Goal: Information Seeking & Learning: Learn about a topic

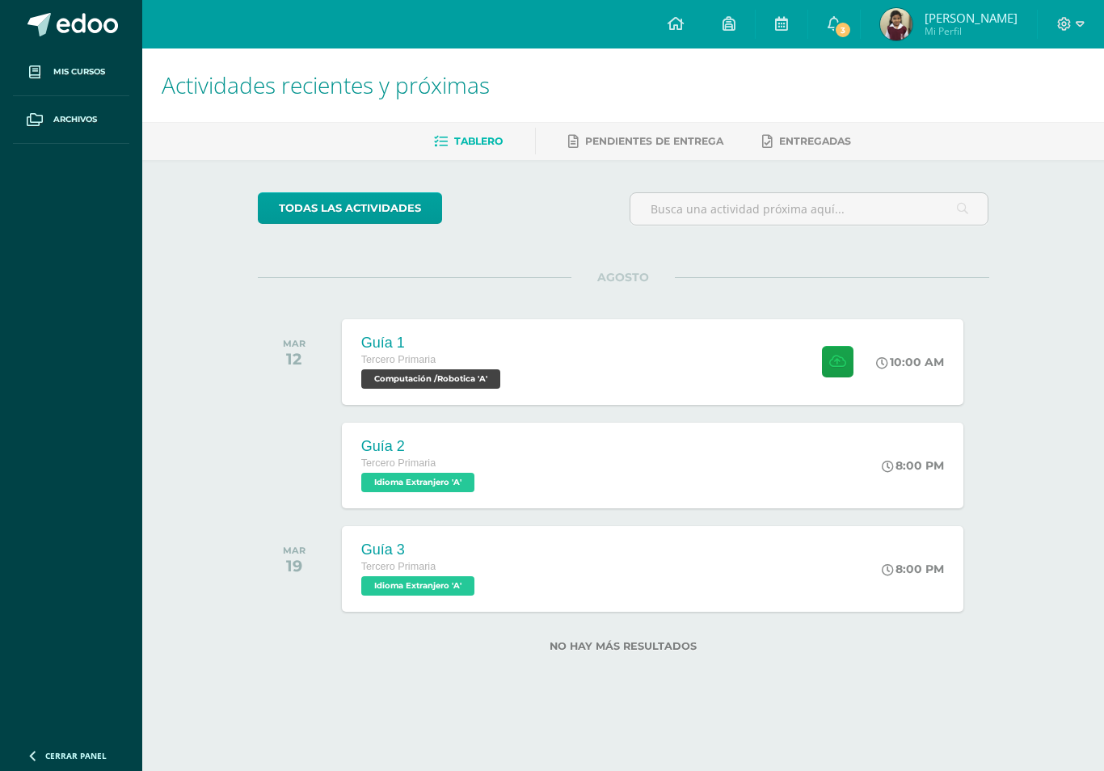
click at [852, 28] on span "3" at bounding box center [843, 30] width 18 height 18
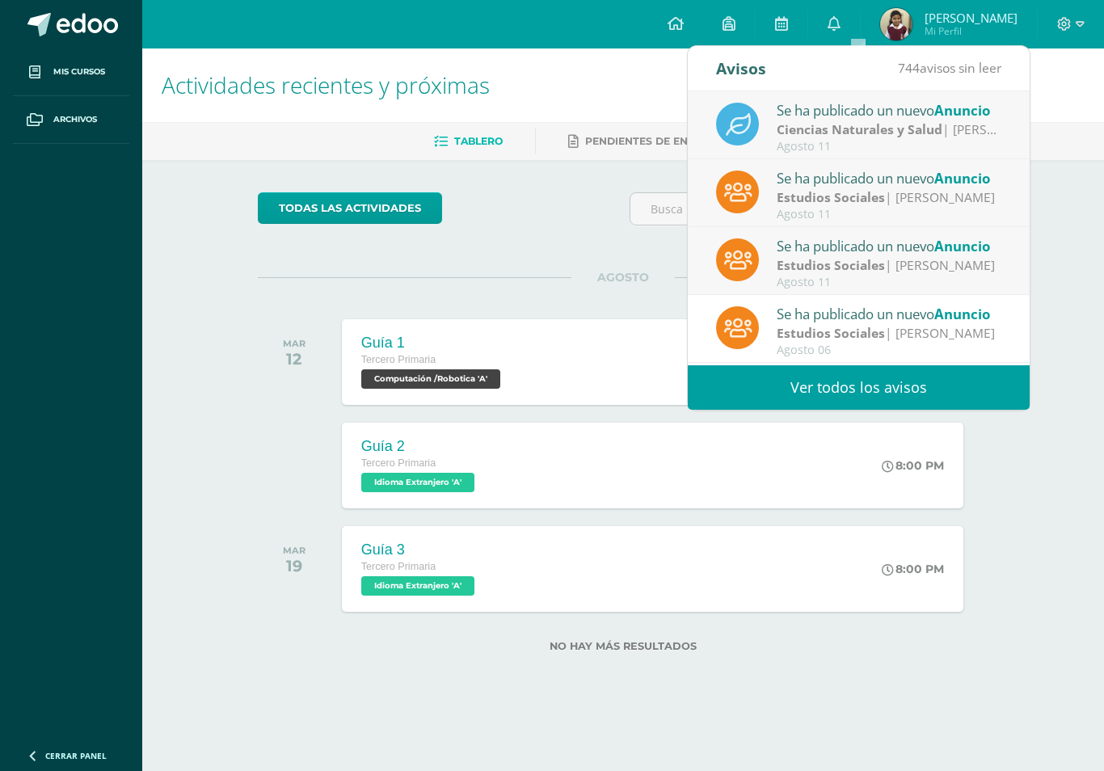
click at [892, 120] on div "Se ha publicado un nuevo Anuncio" at bounding box center [889, 109] width 225 height 21
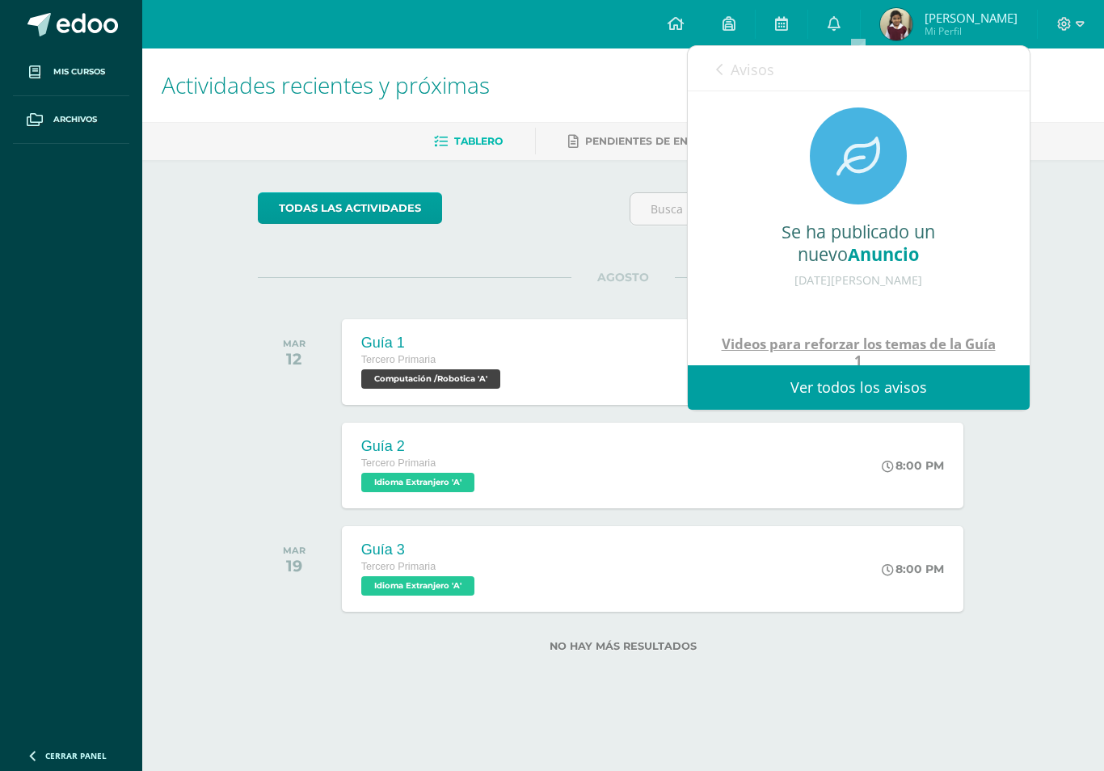
click at [1061, 253] on div "Actividades recientes y próximas Tablero Pendientes de entrega Entregadas todas…" at bounding box center [623, 375] width 962 height 655
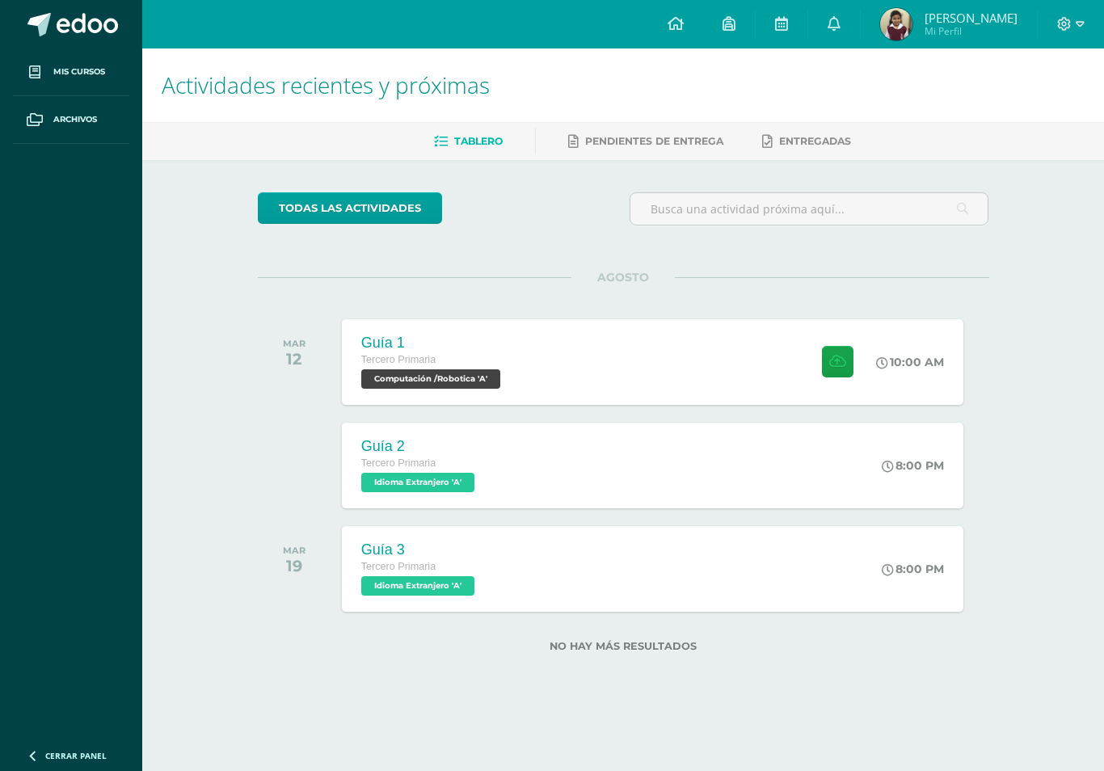
click at [840, 23] on icon at bounding box center [833, 23] width 13 height 15
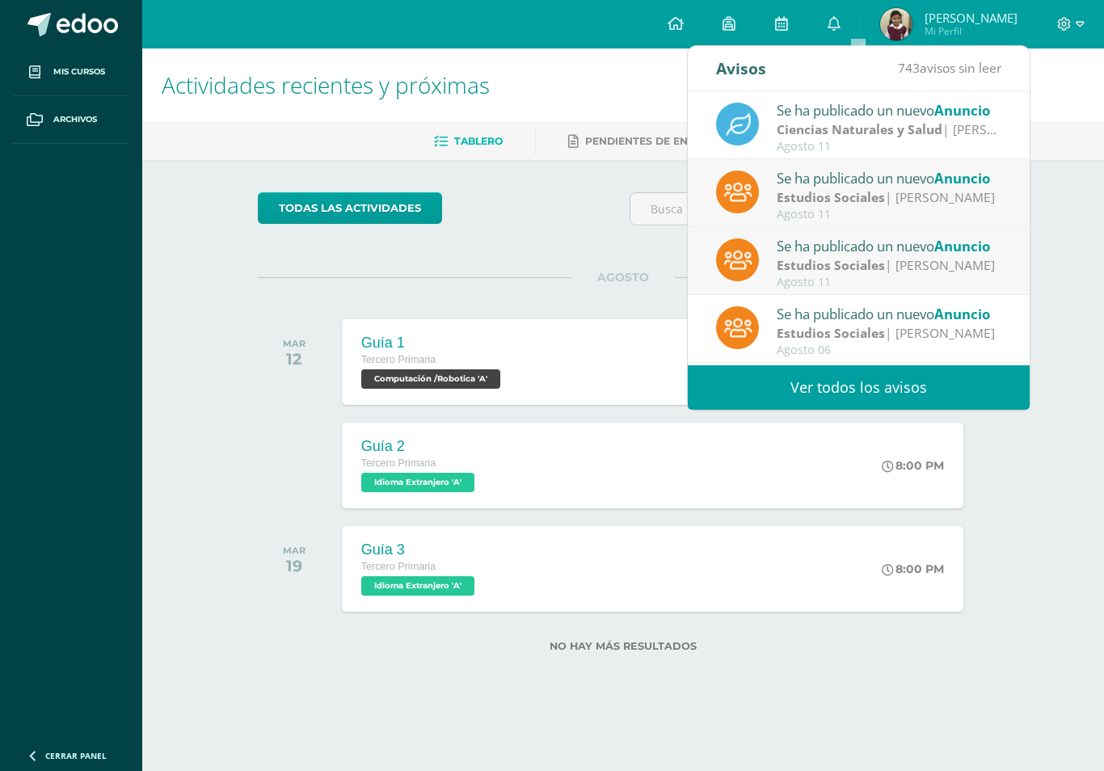
click at [884, 135] on strong "Ciencias Naturales y Salud" at bounding box center [860, 129] width 166 height 18
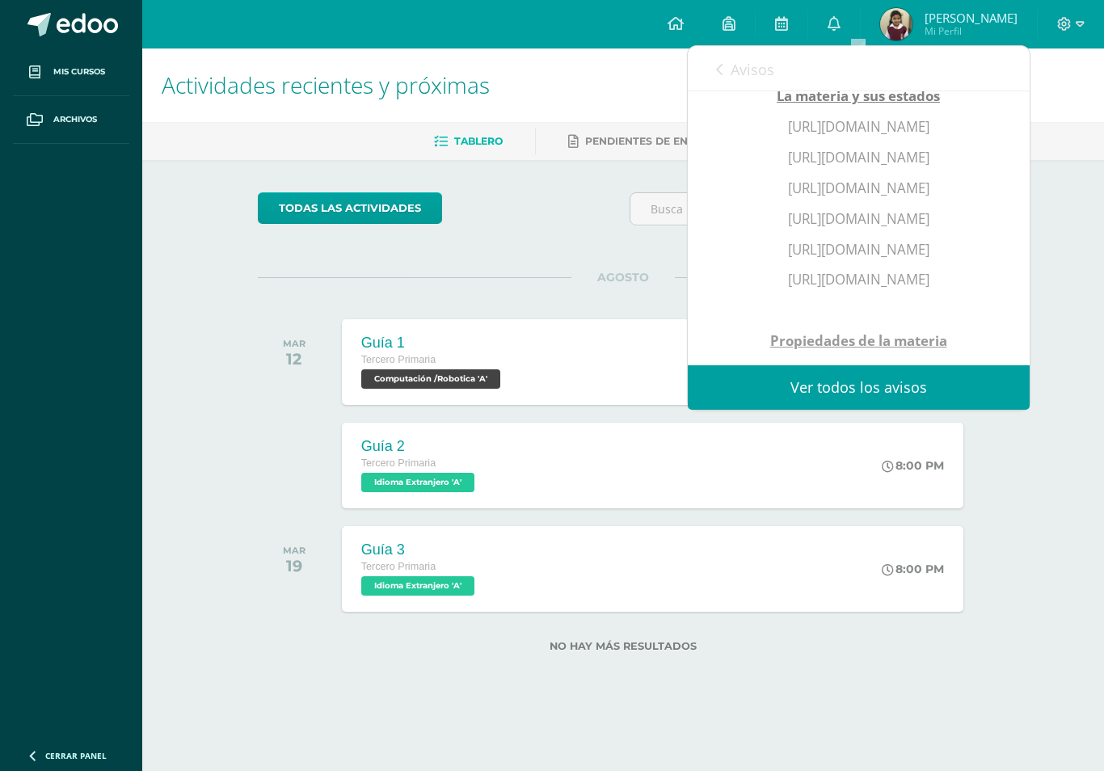
scroll to position [299, 0]
click at [1068, 284] on div "Actividades recientes y próximas Tablero Pendientes de entrega Entregadas todas…" at bounding box center [623, 375] width 962 height 655
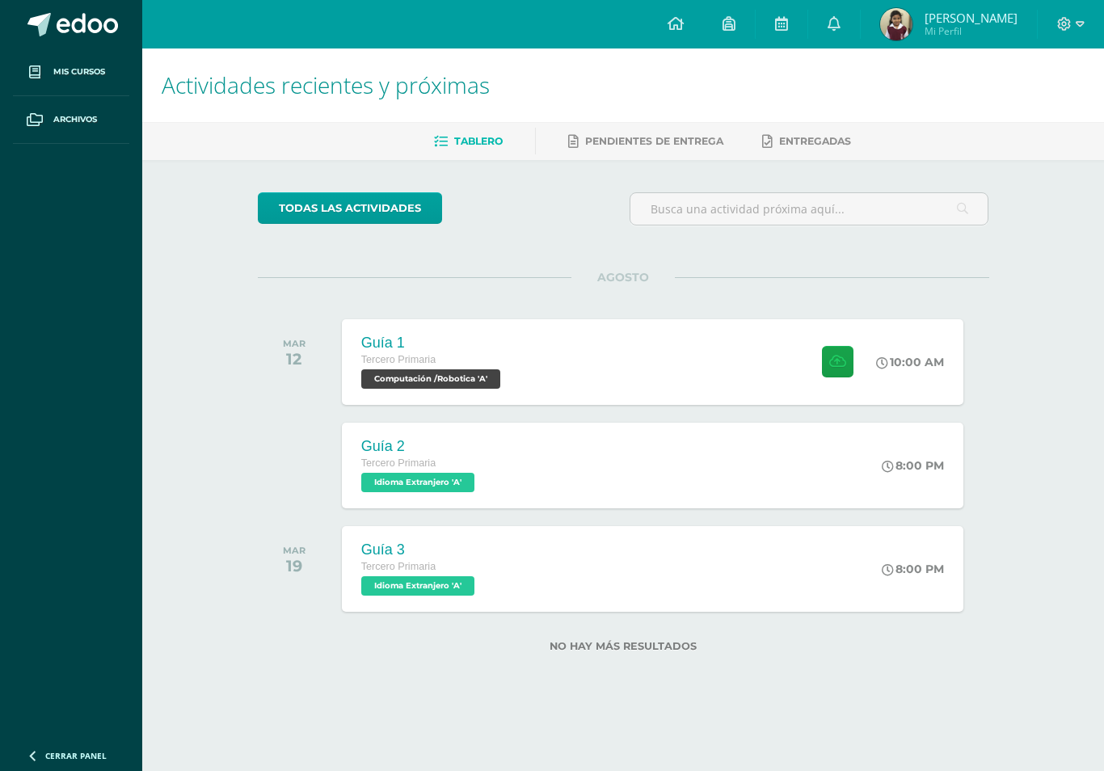
click at [840, 25] on icon at bounding box center [833, 23] width 13 height 15
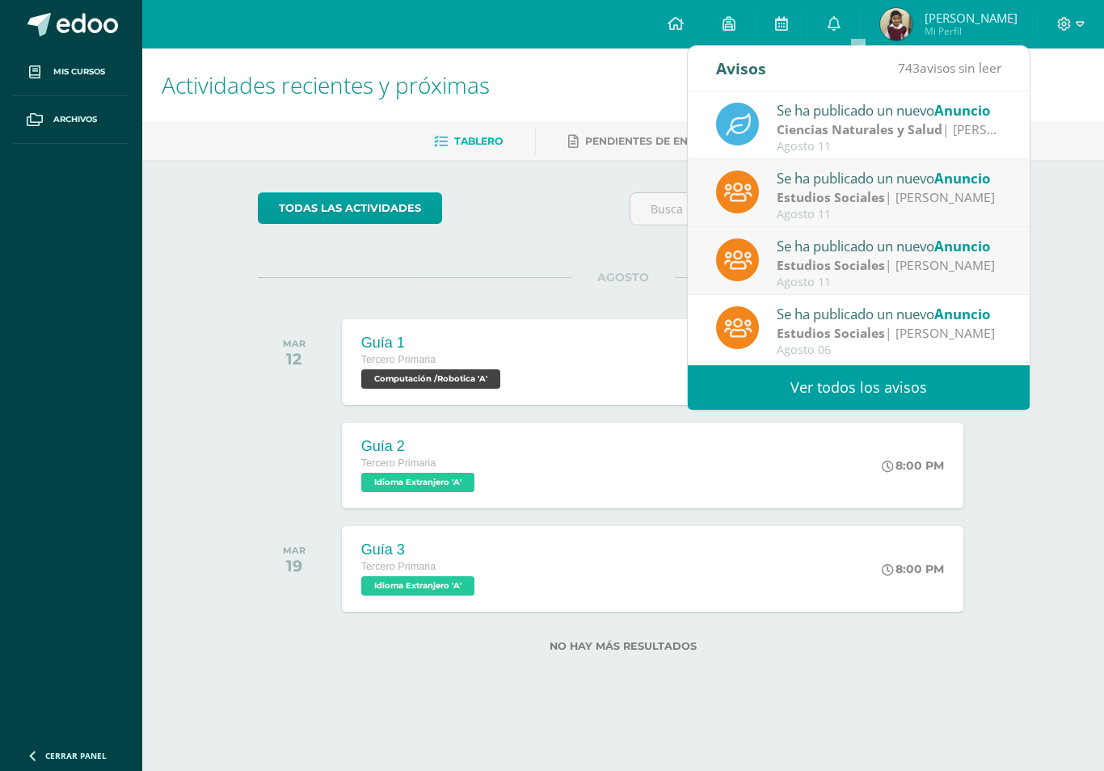
click at [897, 183] on div "Se ha publicado un nuevo Anuncio" at bounding box center [889, 177] width 225 height 21
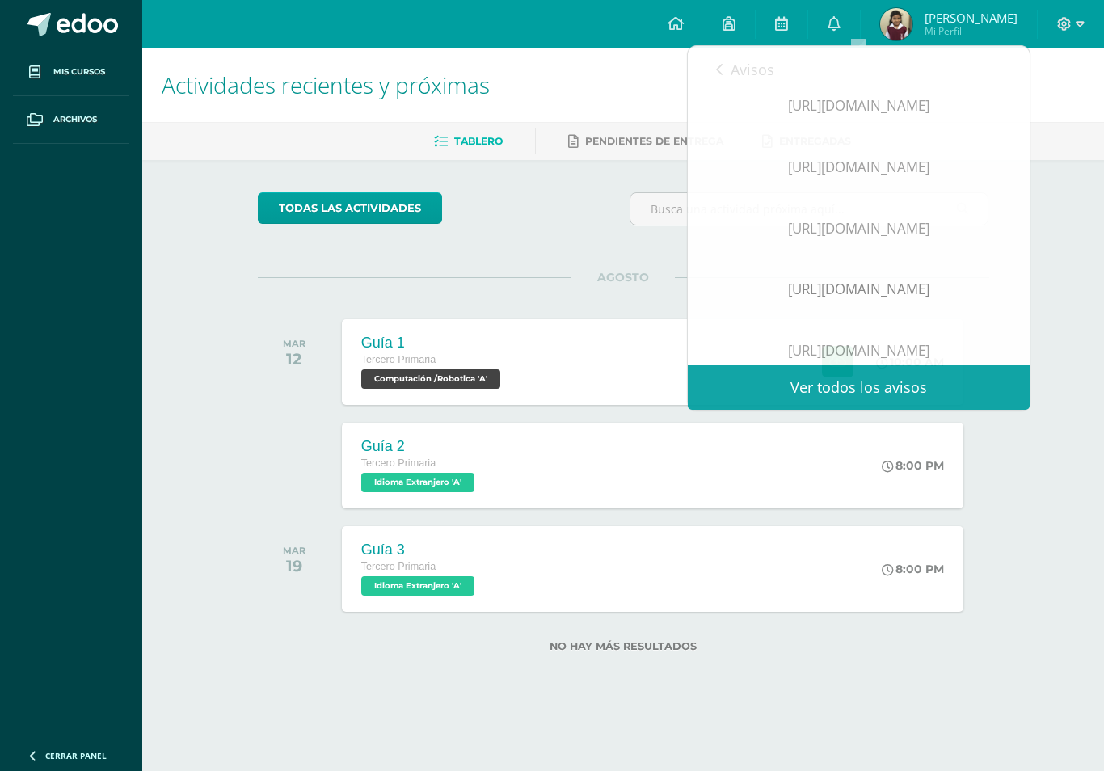
click at [1088, 296] on div "Actividades recientes y próximas Tablero Pendientes de entrega Entregadas todas…" at bounding box center [623, 375] width 962 height 655
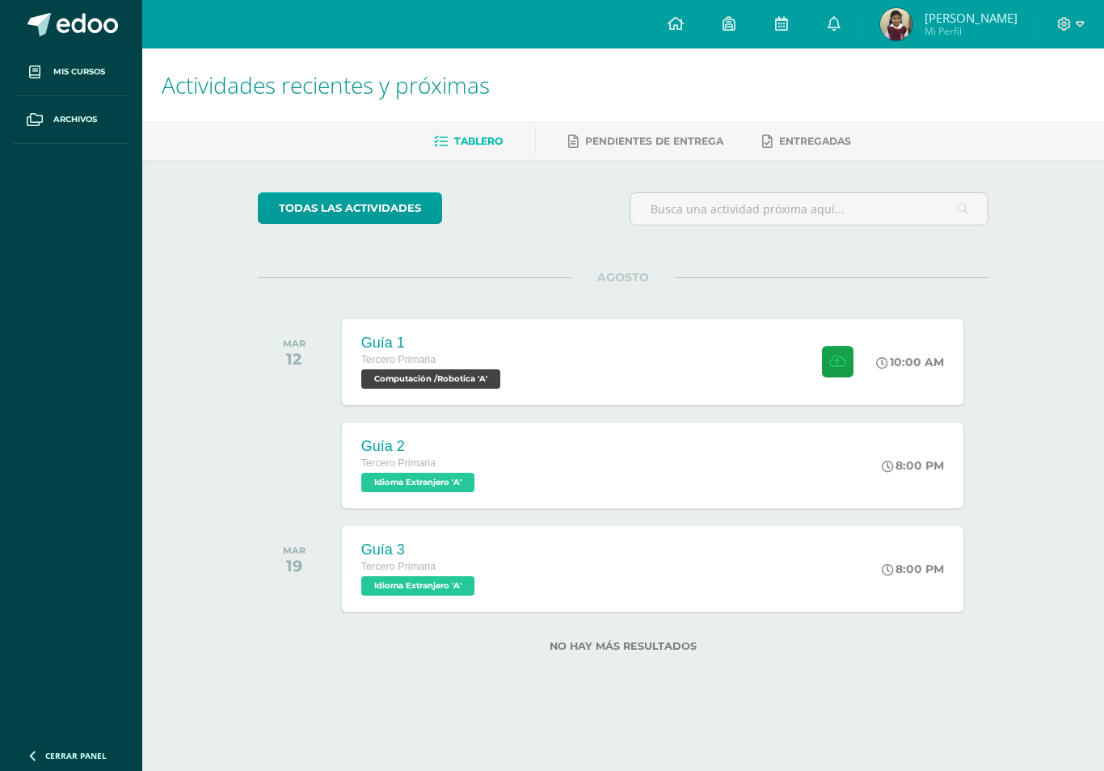
click at [840, 25] on icon at bounding box center [833, 23] width 13 height 15
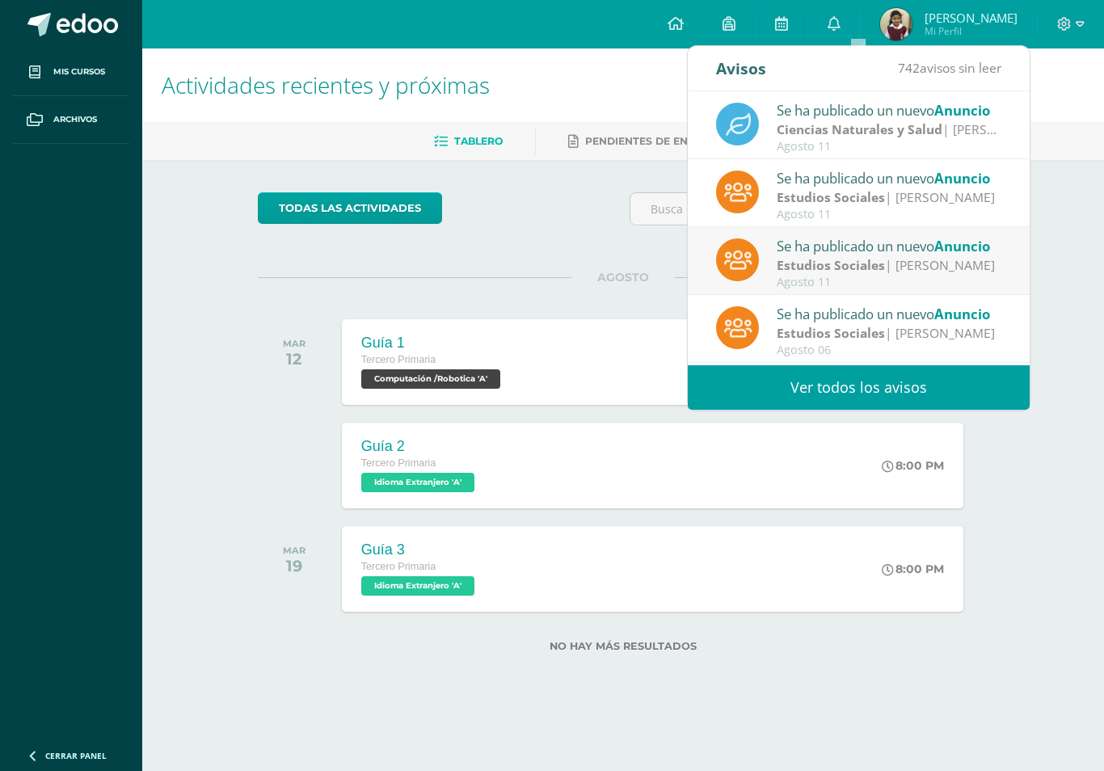
click at [886, 195] on div "Estudios Sociales | [PERSON_NAME]" at bounding box center [889, 197] width 225 height 19
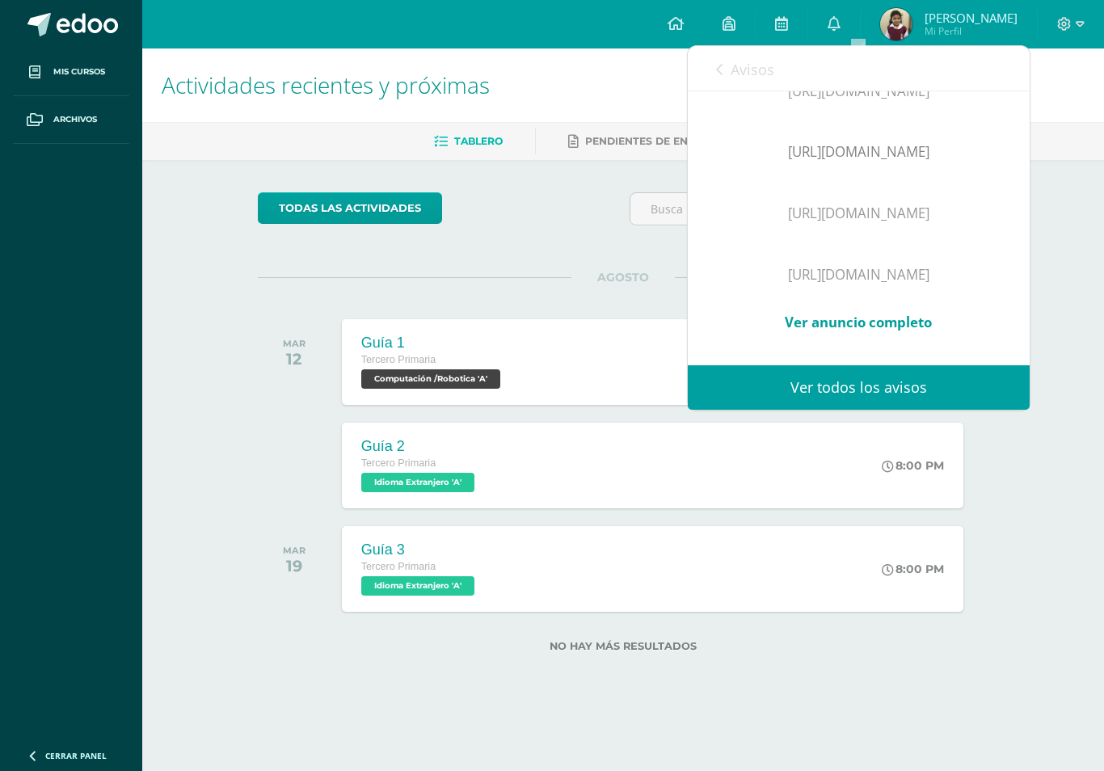
scroll to position [576, 0]
click at [884, 313] on link "Ver anuncio completo" at bounding box center [858, 322] width 147 height 19
click at [1063, 245] on div "Actividades recientes y próximas Tablero Pendientes de entrega Entregadas todas…" at bounding box center [623, 375] width 962 height 655
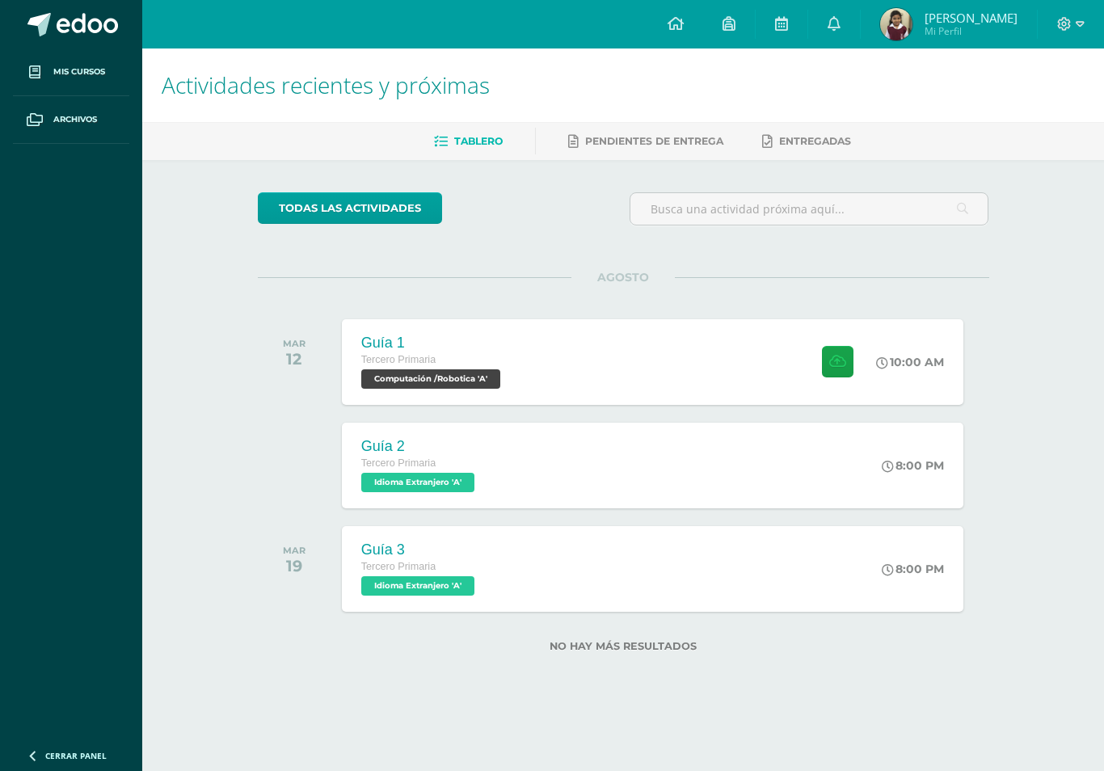
click at [840, 20] on icon at bounding box center [833, 23] width 13 height 15
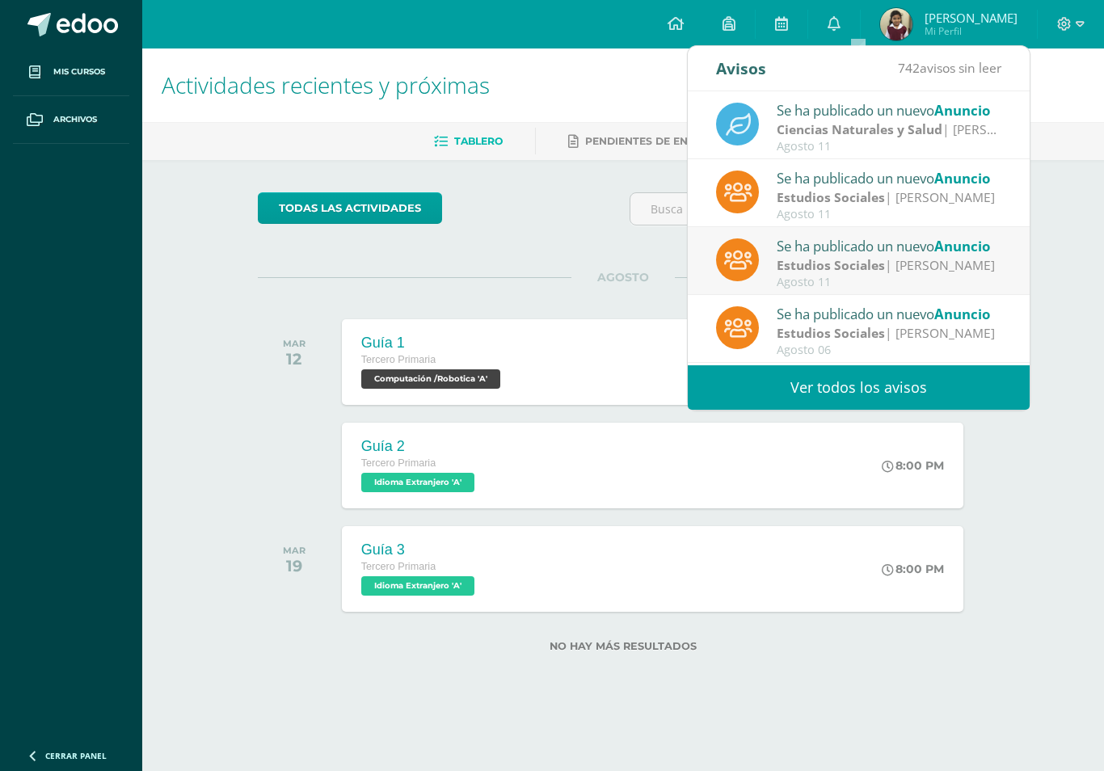
click at [924, 260] on div "Estudios Sociales | [PERSON_NAME]" at bounding box center [889, 265] width 225 height 19
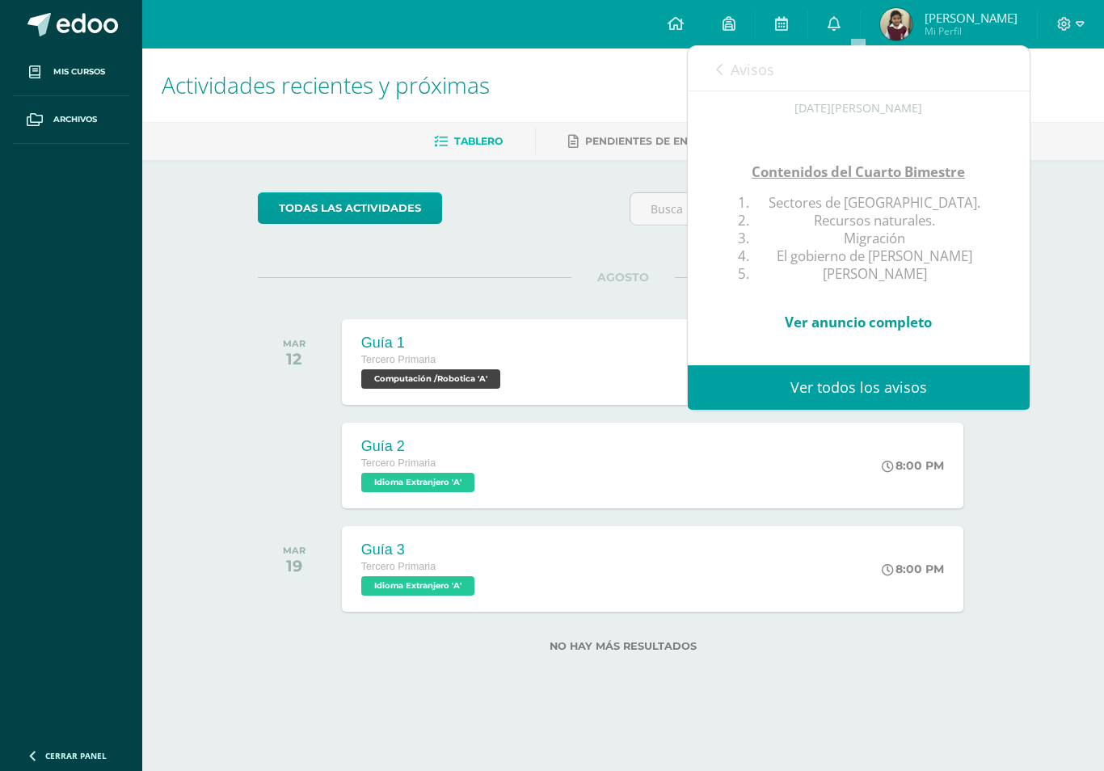
click at [1056, 227] on div "Actividades recientes y próximas Tablero Pendientes de entrega Entregadas todas…" at bounding box center [623, 375] width 962 height 655
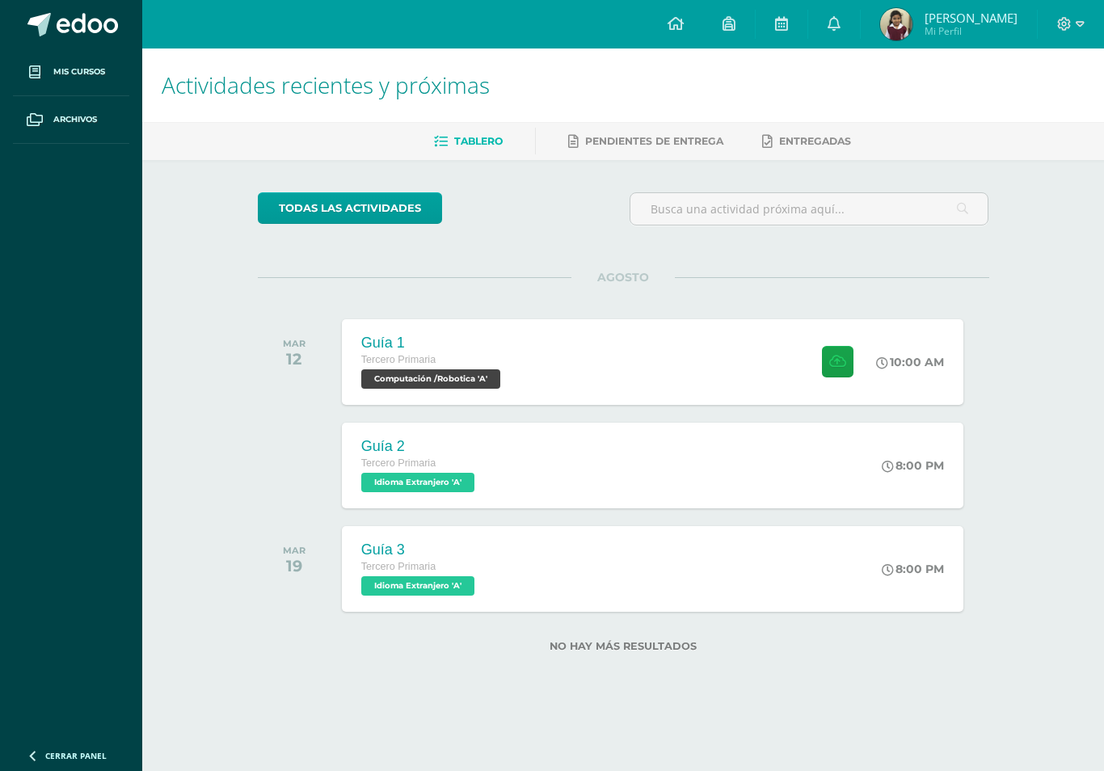
click at [727, 348] on div "Guía 1 Tercero Primaria Computación /Robotica 'A' 10:00 AM Guía 1 Computación /…" at bounding box center [652, 362] width 621 height 86
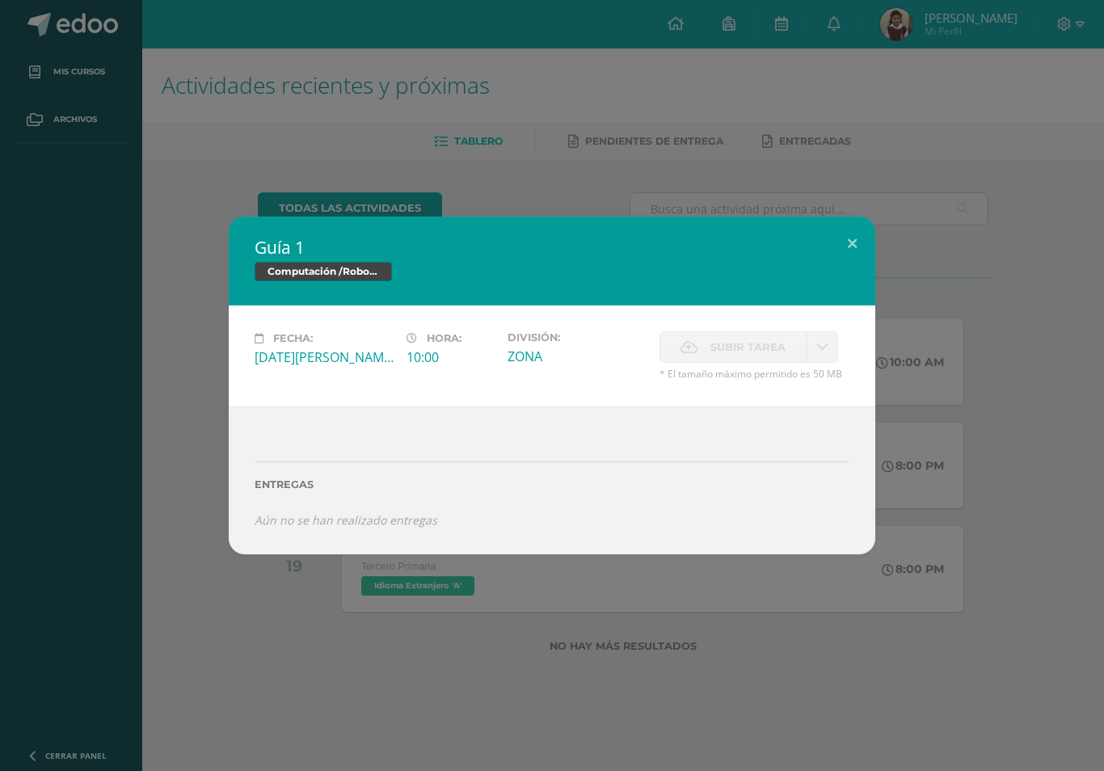
click at [848, 241] on button at bounding box center [852, 244] width 46 height 55
